Goal: Task Accomplishment & Management: Manage account settings

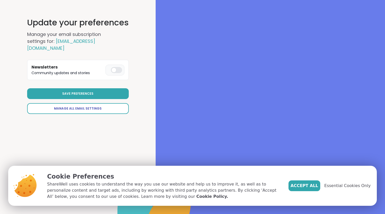
click at [96, 106] on span "Manage All Email Settings" at bounding box center [78, 108] width 48 height 5
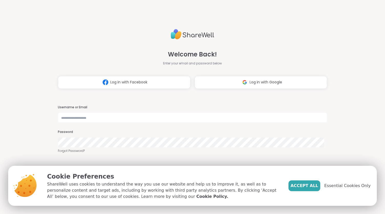
click at [332, 144] on div "Welcome Back! Enter your email and password below Log in with Facebook Log in w…" at bounding box center [192, 107] width 385 height 214
click at [340, 185] on span "Essential Cookies Only" at bounding box center [347, 185] width 46 height 6
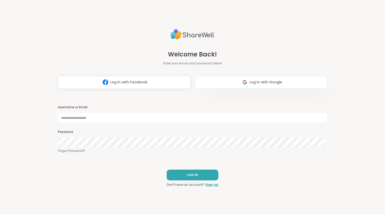
click at [250, 83] on span "Log in with Google" at bounding box center [266, 81] width 33 height 5
select select "**"
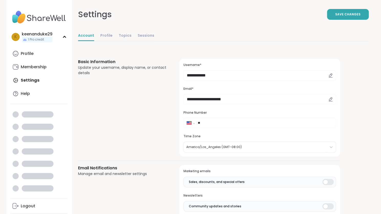
select select "**"
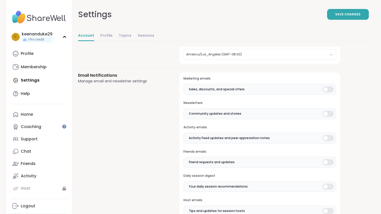
scroll to position [93, 0]
click at [330, 87] on div at bounding box center [328, 89] width 11 height 6
click at [332, 139] on div at bounding box center [328, 137] width 11 height 6
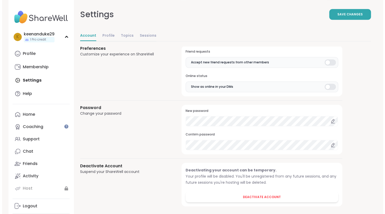
scroll to position [409, 0]
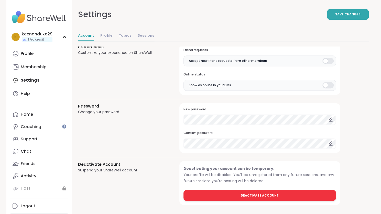
click at [258, 194] on button "Deactivate Account" at bounding box center [260, 194] width 152 height 11
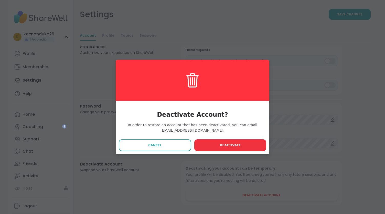
click at [224, 144] on span "Deactivate" at bounding box center [230, 145] width 21 height 5
